Goal: Information Seeking & Learning: Learn about a topic

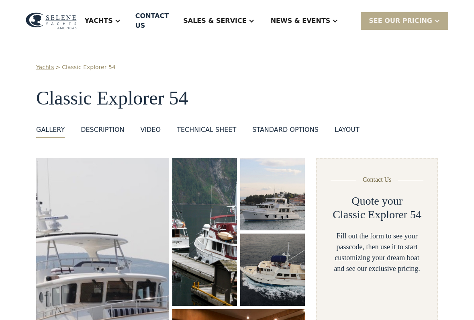
select select "**********"
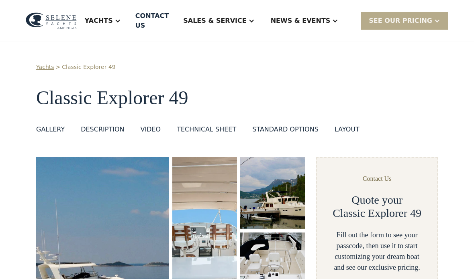
select select "**********"
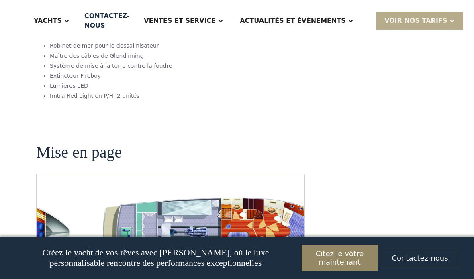
scroll to position [1524, 0]
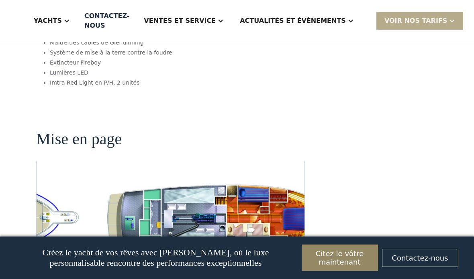
click at [163, 181] on img "ouvrir la lightbox" at bounding box center [221, 219] width 255 height 77
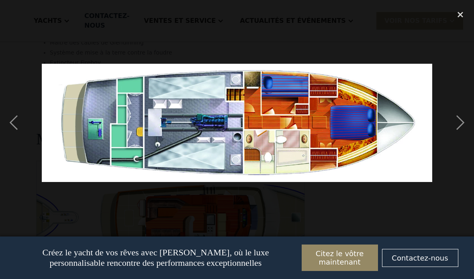
click at [97, 124] on img at bounding box center [237, 123] width 390 height 118
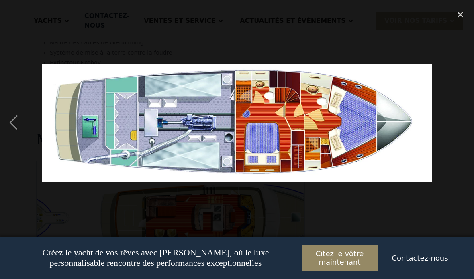
click at [92, 119] on img at bounding box center [237, 123] width 390 height 118
click at [14, 130] on div "previous image" at bounding box center [13, 123] width 27 height 235
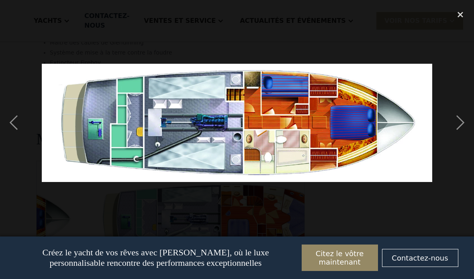
click at [12, 122] on div "previous image" at bounding box center [13, 123] width 27 height 235
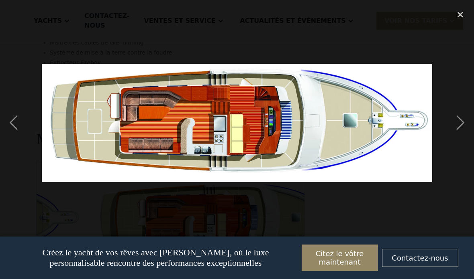
click at [13, 127] on div "previous image" at bounding box center [13, 123] width 27 height 235
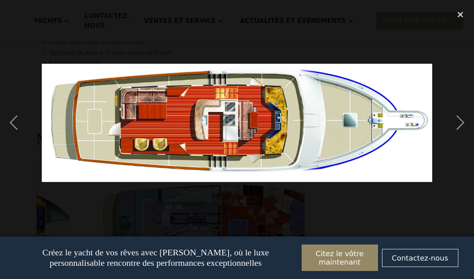
click at [10, 119] on div "previous image" at bounding box center [13, 123] width 27 height 235
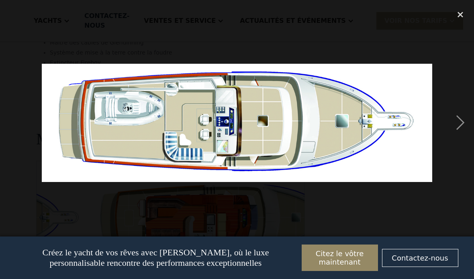
click at [34, 118] on div at bounding box center [237, 123] width 474 height 235
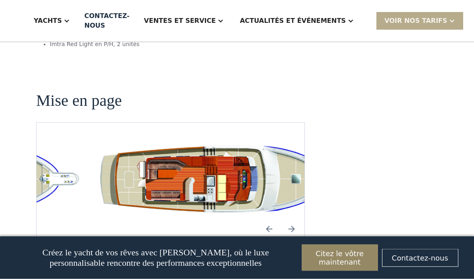
scroll to position [1563, 0]
click at [5, 22] on div "Yachts Explorateur de l'océan Ocean Explorer 60 Ocean Explorer 72 Ocean Explore…" at bounding box center [237, 21] width 474 height 42
click at [5, 20] on div "Yachts Explorateur de l'océan Ocean Explorer 60 Ocean Explorer 72 Ocean Explore…" at bounding box center [237, 21] width 474 height 42
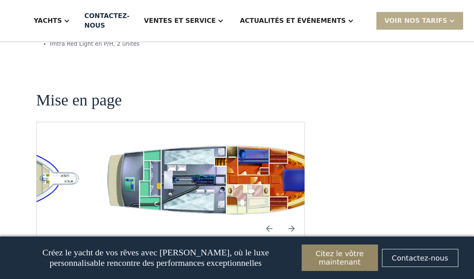
click at [265, 219] on img "Diapositive précédente" at bounding box center [268, 228] width 19 height 19
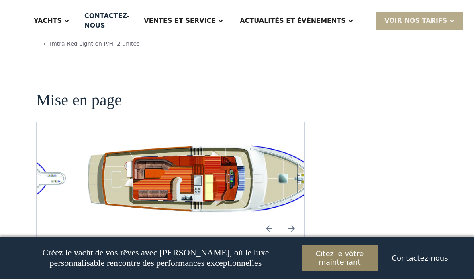
click at [266, 219] on img "Diapositive précédente" at bounding box center [268, 228] width 19 height 19
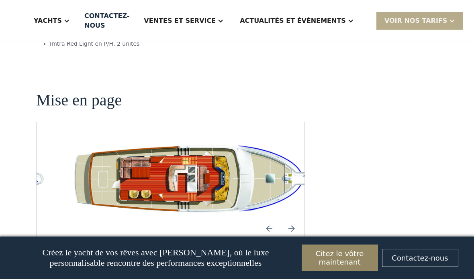
click at [183, 143] on img "ouvrir la lightbox" at bounding box center [196, 180] width 255 height 77
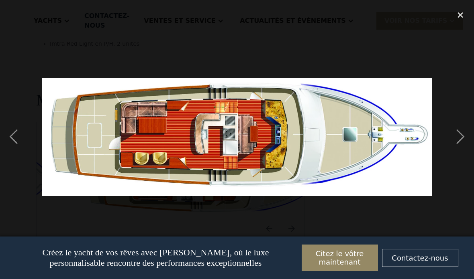
click at [16, 137] on div "previous image" at bounding box center [13, 137] width 27 height 262
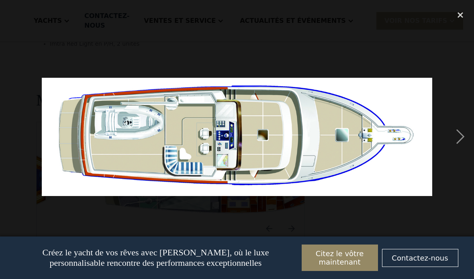
scroll to position [1576, 0]
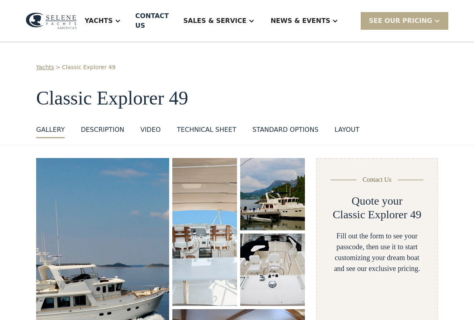
select select "**********"
